Goal: Find specific page/section: Find specific page/section

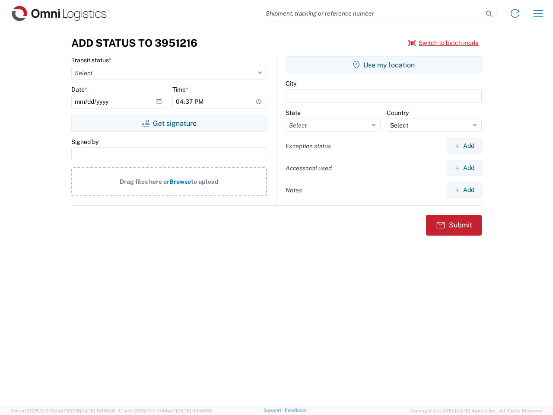
click at [371, 13] on input "search" at bounding box center [371, 13] width 224 height 16
click at [489, 14] on icon at bounding box center [489, 14] width 12 height 12
click at [515, 13] on icon at bounding box center [515, 13] width 14 height 14
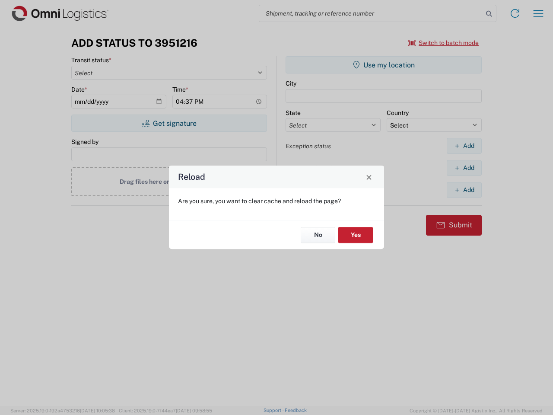
click at [538, 13] on div "Reload Are you sure, you want to clear cache and reload the page? No Yes" at bounding box center [276, 207] width 553 height 415
click at [444, 43] on div "Reload Are you sure, you want to clear cache and reload the page? No Yes" at bounding box center [276, 207] width 553 height 415
click at [169, 123] on div "Reload Are you sure, you want to clear cache and reload the page? No Yes" at bounding box center [276, 207] width 553 height 415
click at [384, 65] on div "Reload Are you sure, you want to clear cache and reload the page? No Yes" at bounding box center [276, 207] width 553 height 415
click at [464, 146] on div "Reload Are you sure, you want to clear cache and reload the page? No Yes" at bounding box center [276, 207] width 553 height 415
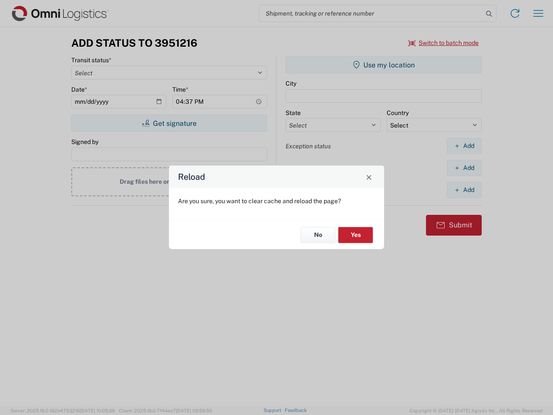
click at [464, 168] on div "Reload Are you sure, you want to clear cache and reload the page? No Yes" at bounding box center [276, 207] width 553 height 415
click at [464, 190] on div "Reload Are you sure, you want to clear cache and reload the page? No Yes" at bounding box center [276, 207] width 553 height 415
